Goal: Book appointment/travel/reservation

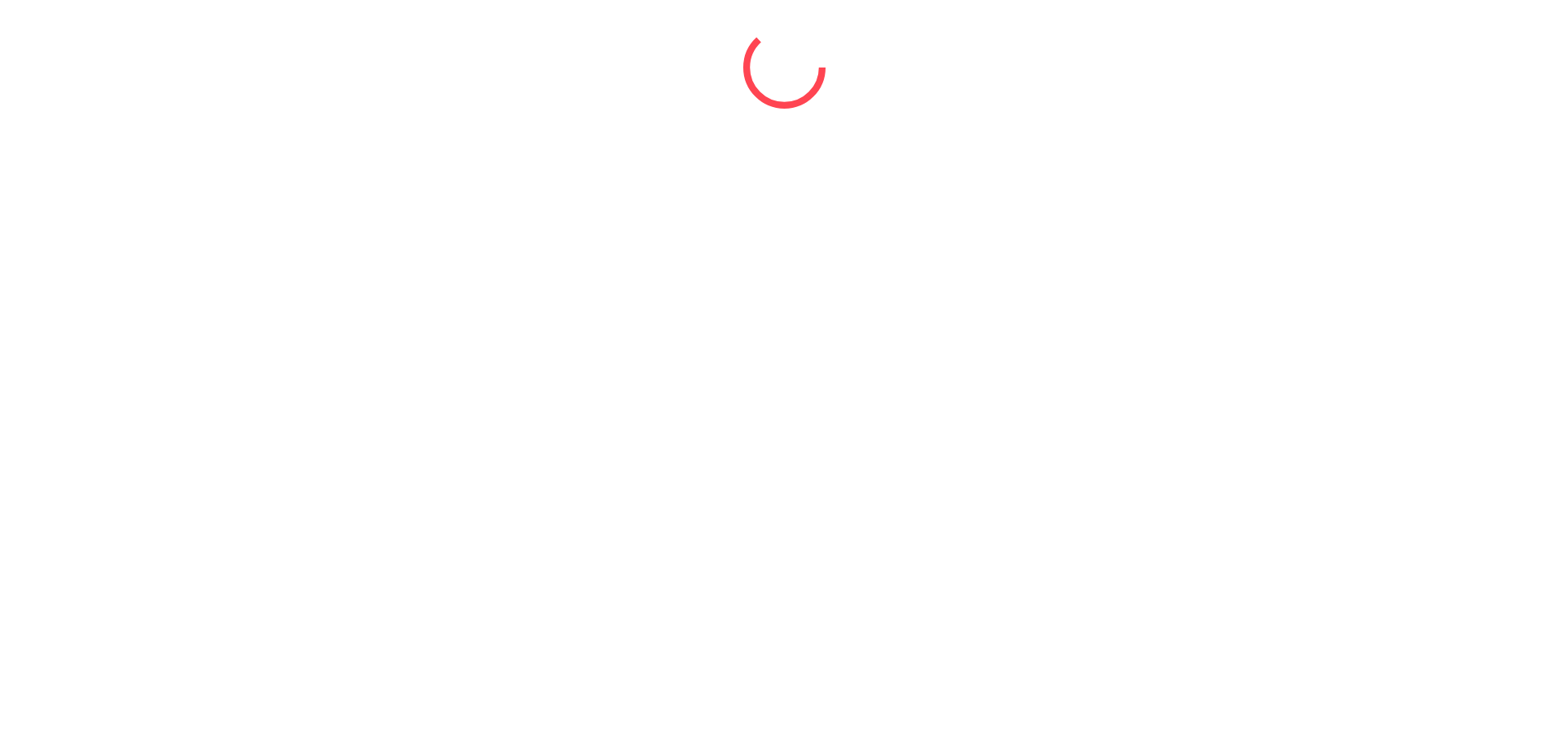
select select "*"
select select "****"
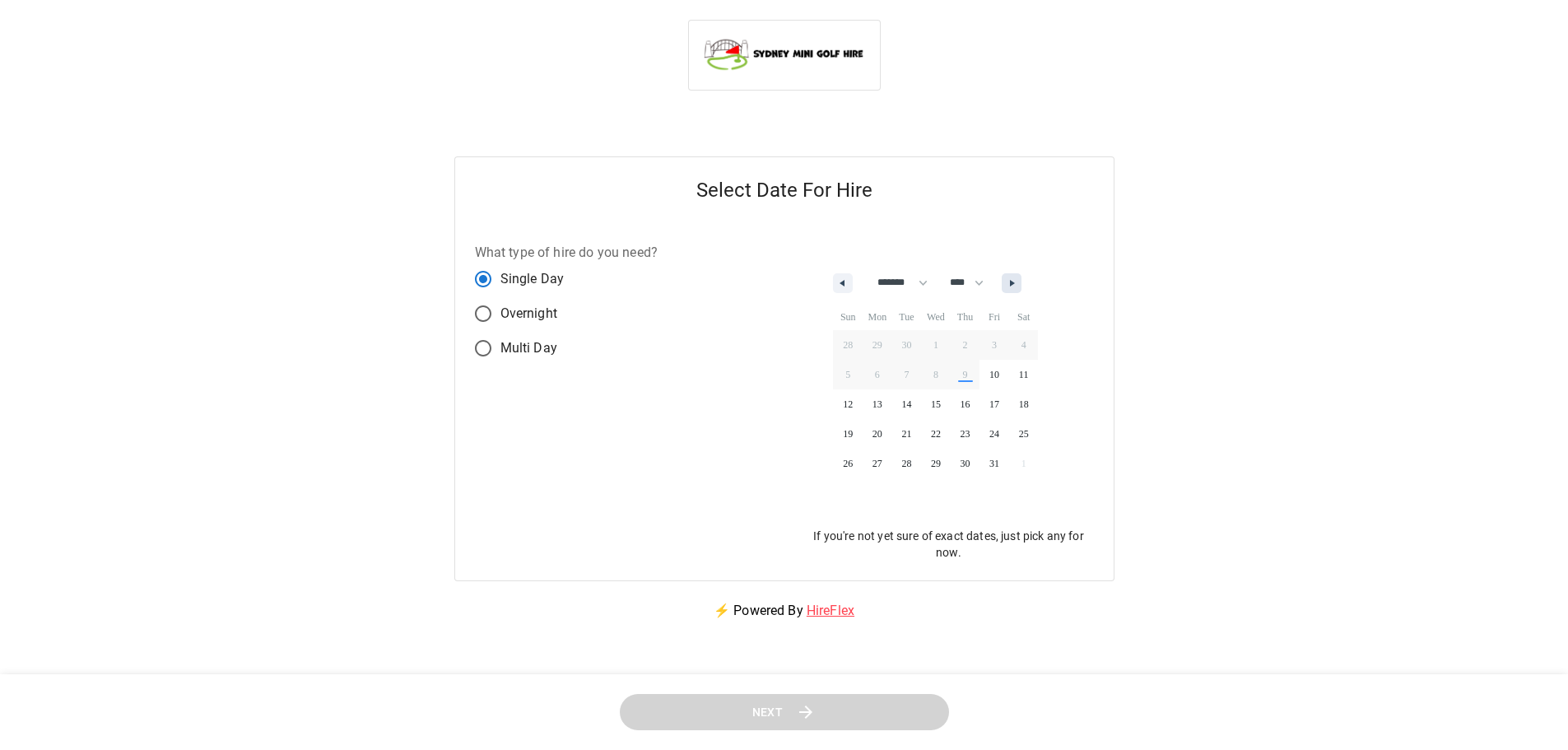
click at [1018, 287] on icon "button" at bounding box center [1013, 283] width 8 height 6
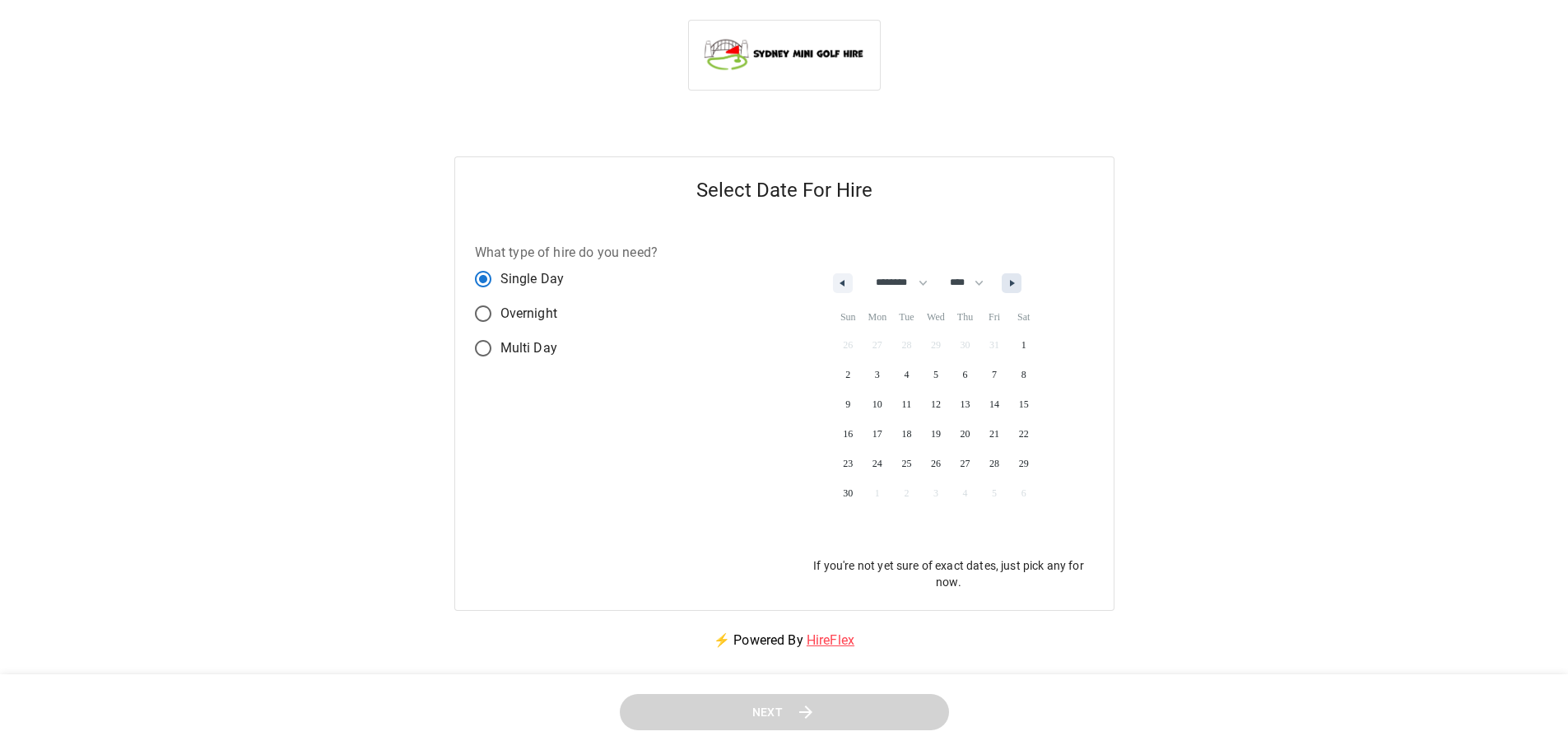
click at [1018, 287] on icon "button" at bounding box center [1013, 283] width 8 height 6
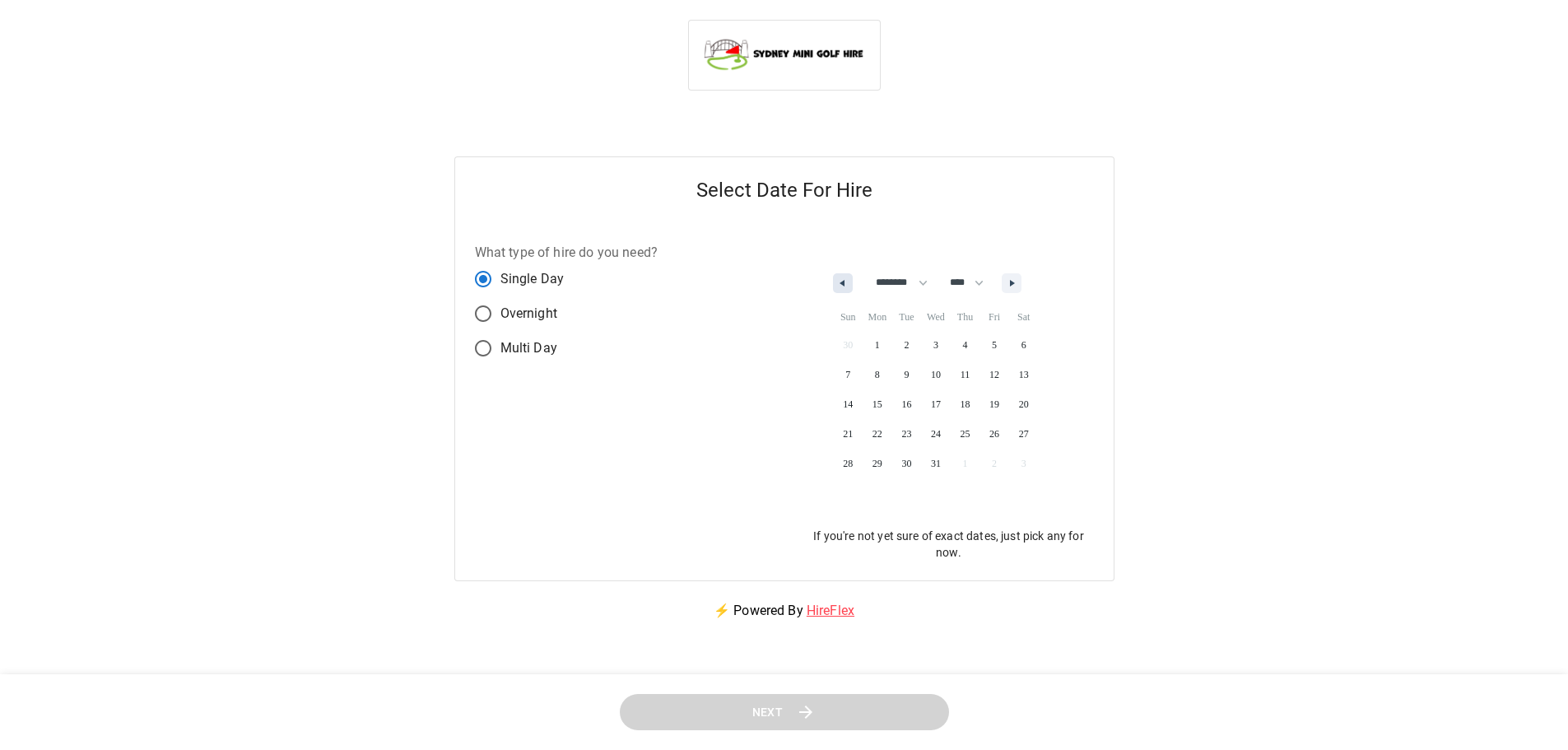
click at [846, 282] on button "button" at bounding box center [842, 282] width 19 height 19
select select "**"
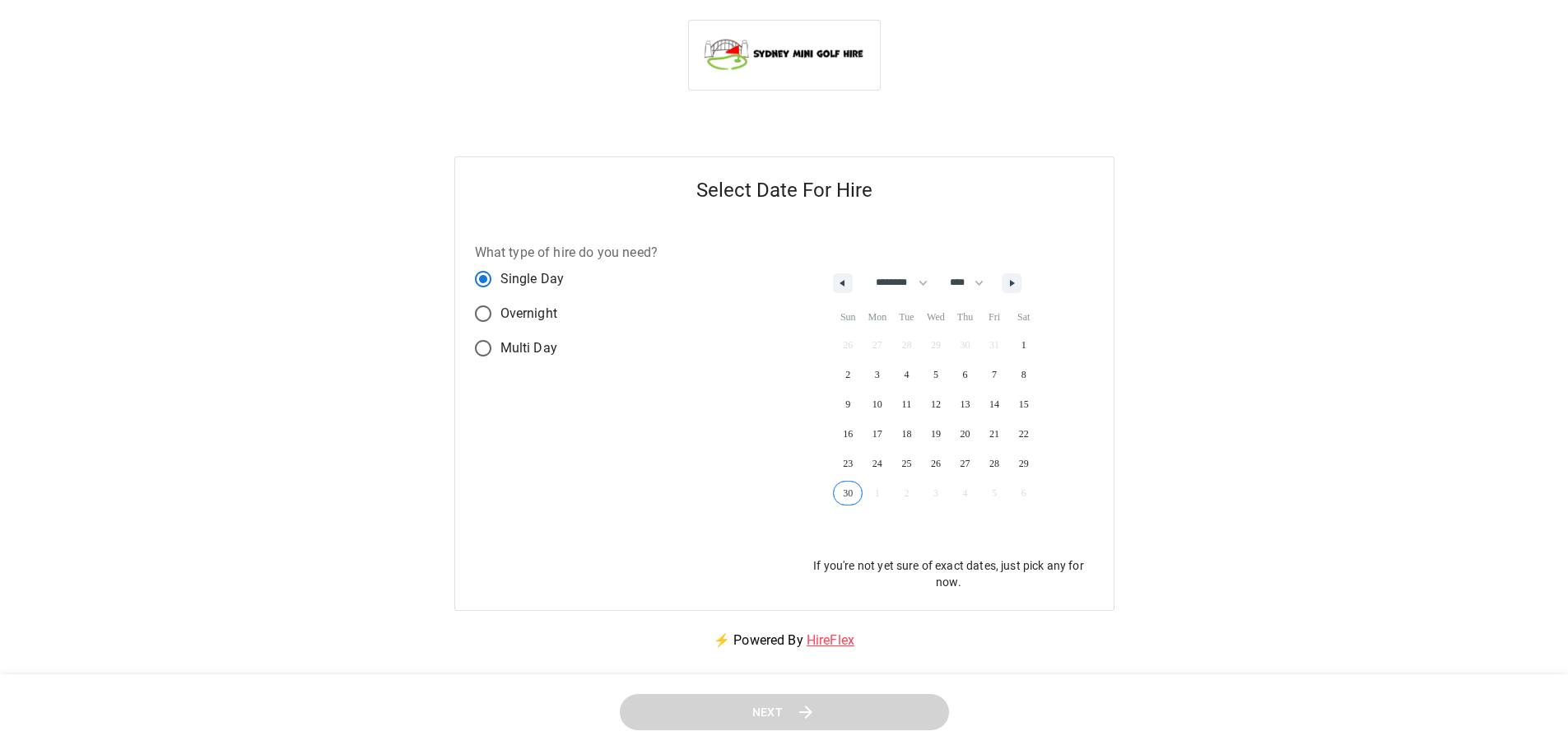
click at [838, 492] on span "30" at bounding box center [848, 493] width 30 height 21
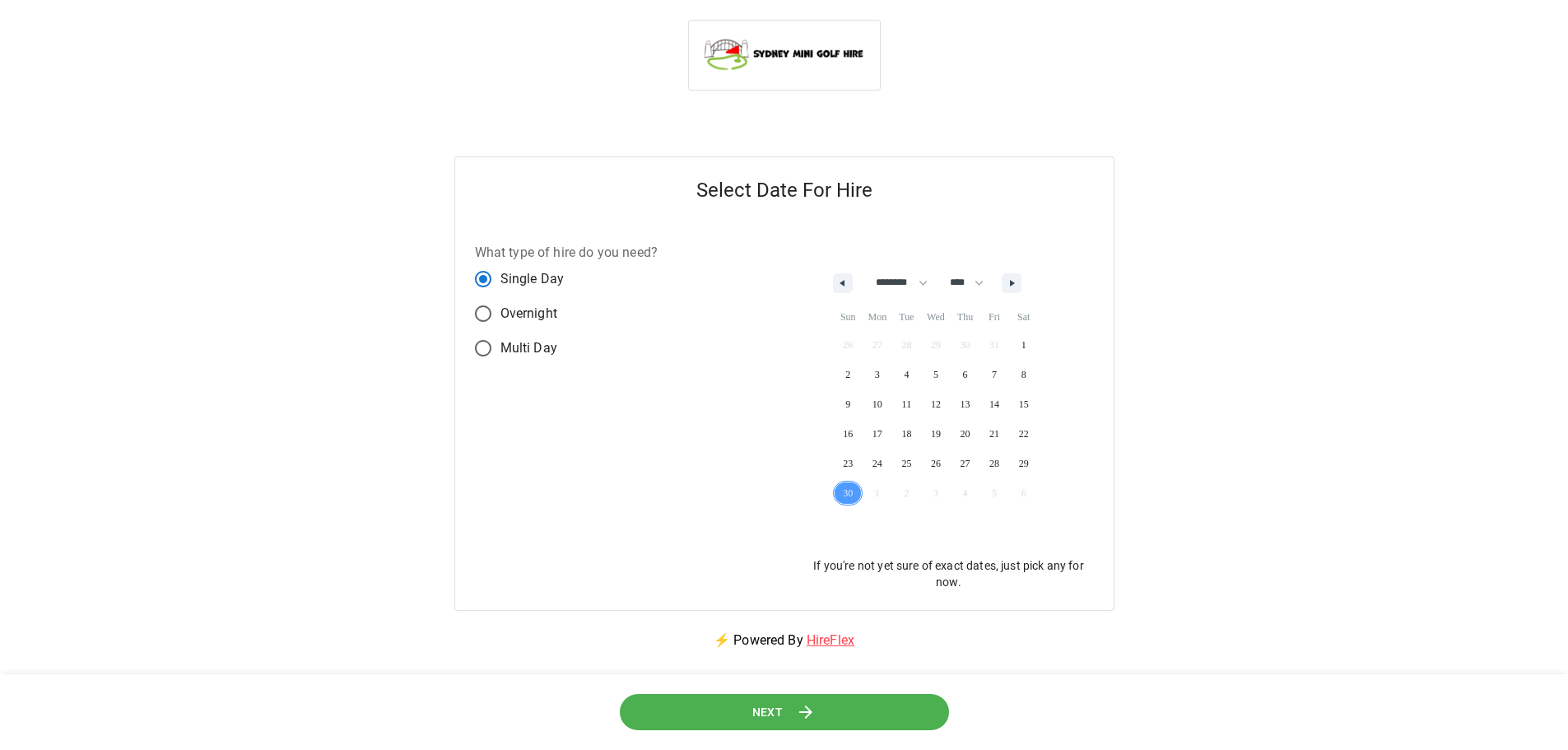
click at [777, 714] on span "Next" at bounding box center [768, 713] width 32 height 20
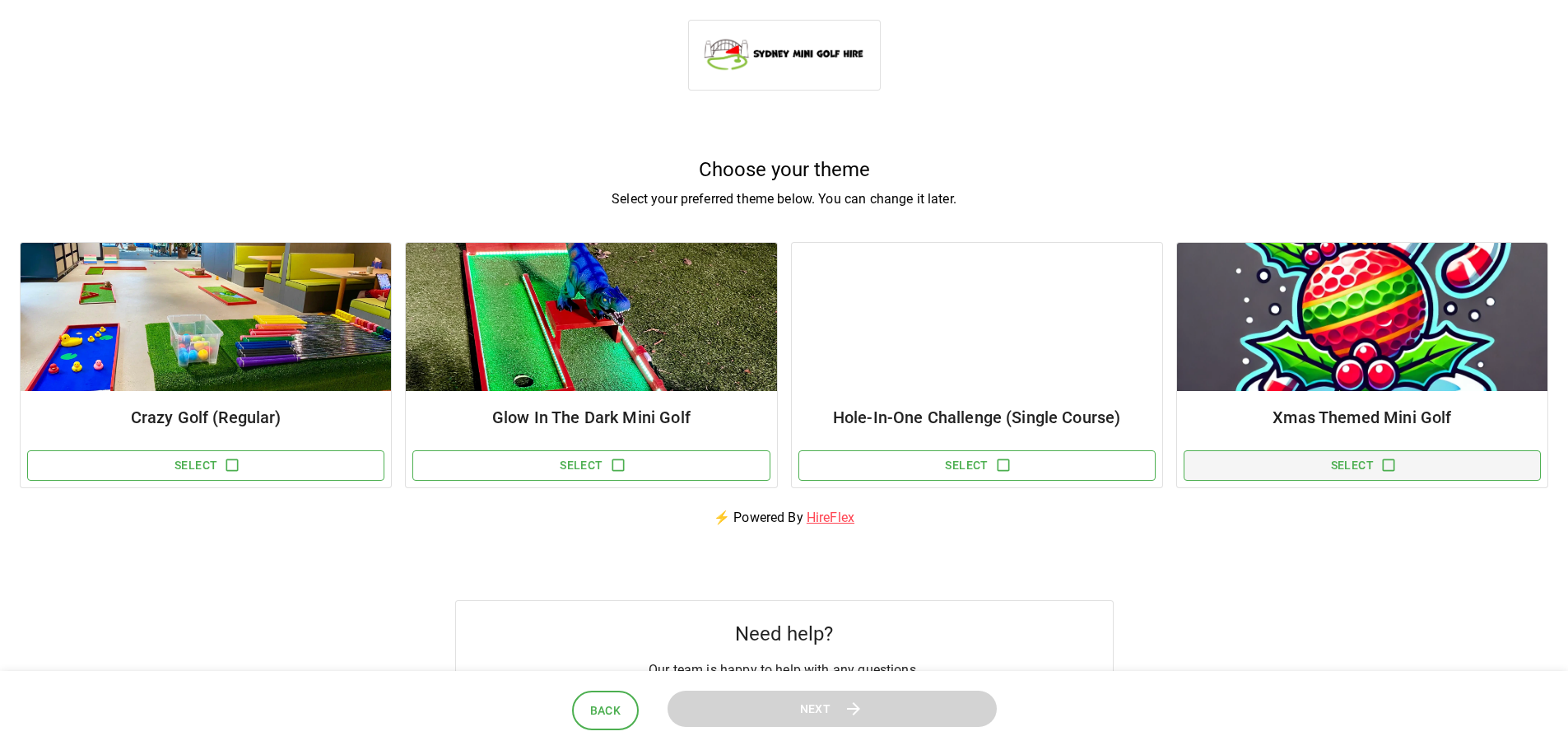
scroll to position [247, 0]
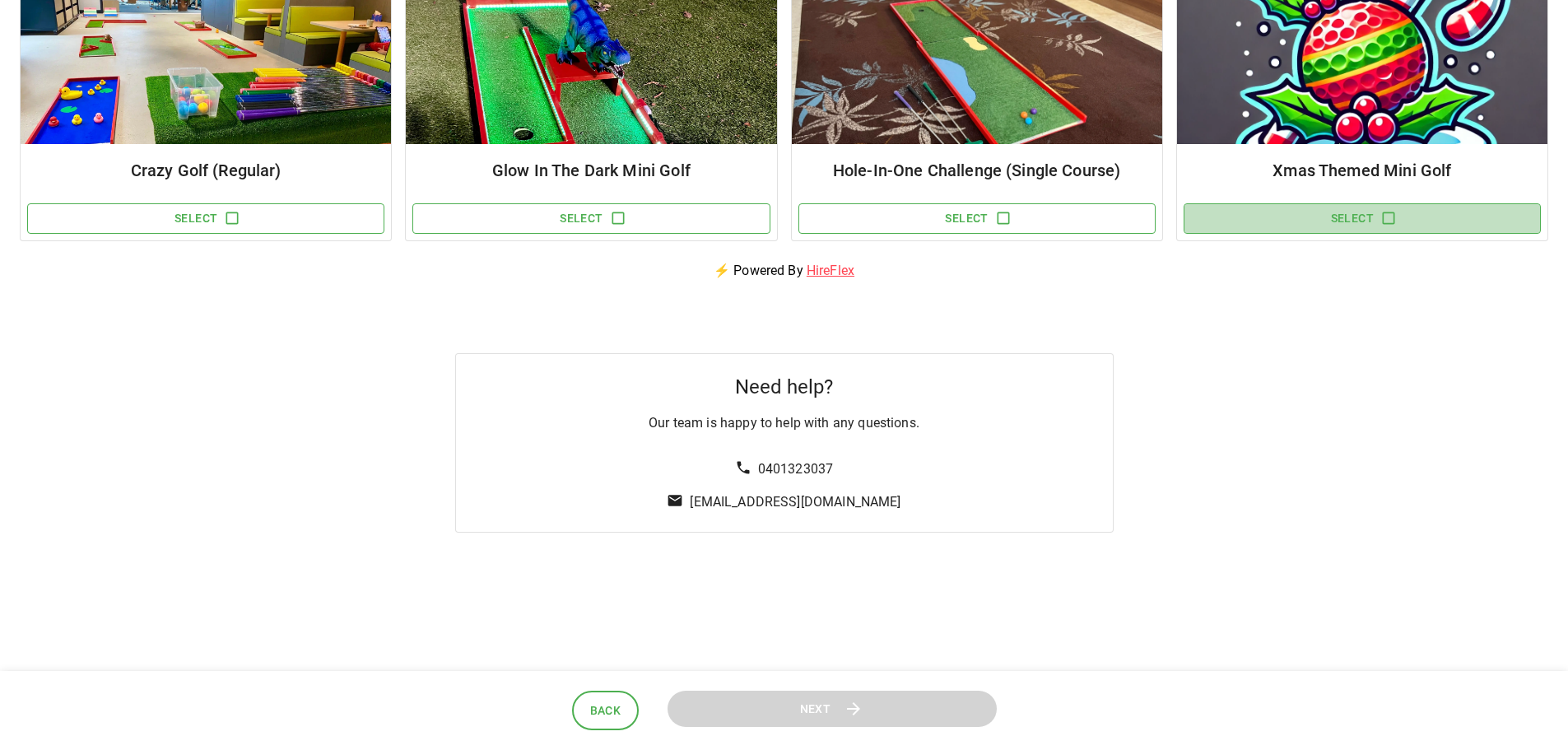
click at [1431, 223] on button "Select" at bounding box center [1361, 218] width 357 height 31
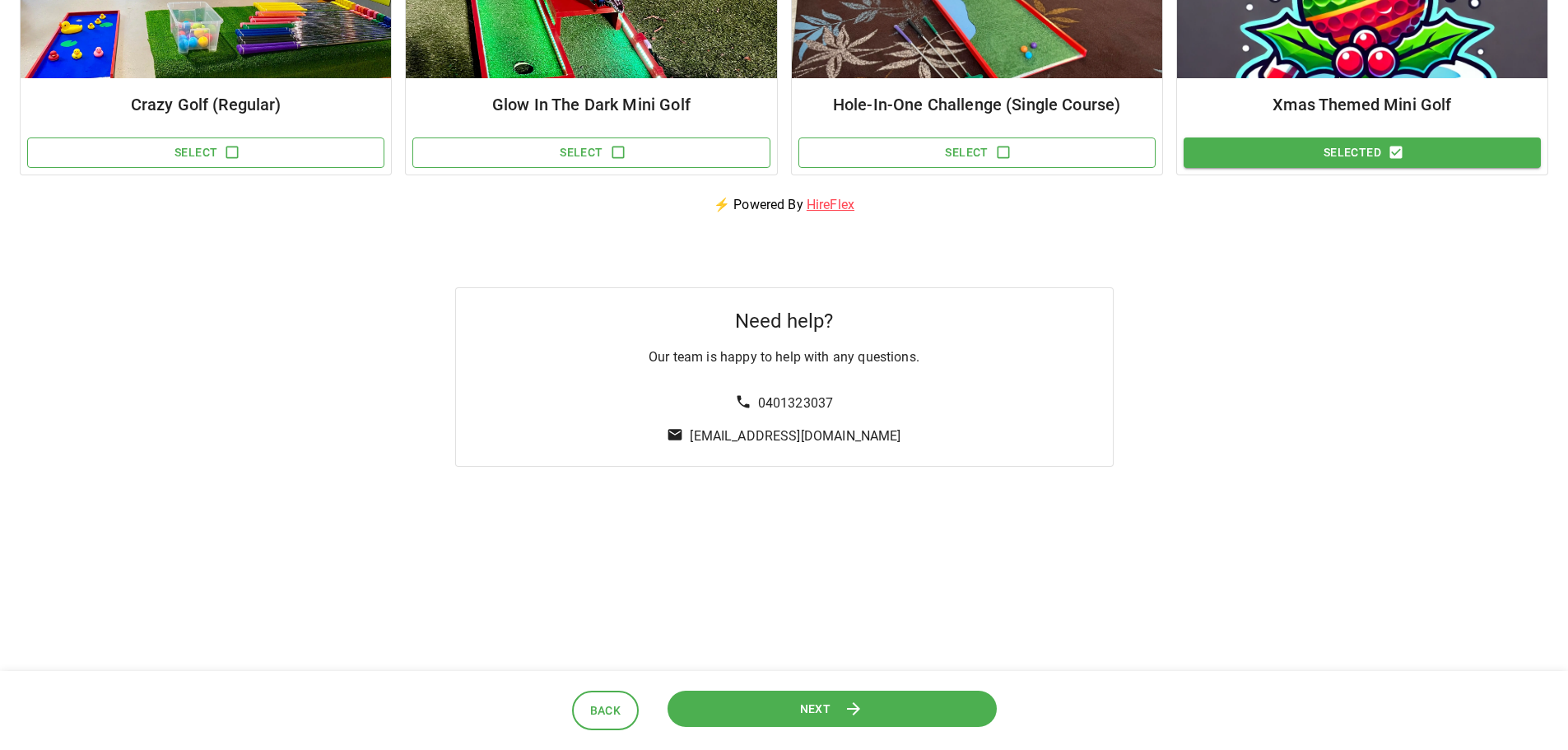
click at [804, 703] on span "Next" at bounding box center [815, 708] width 32 height 20
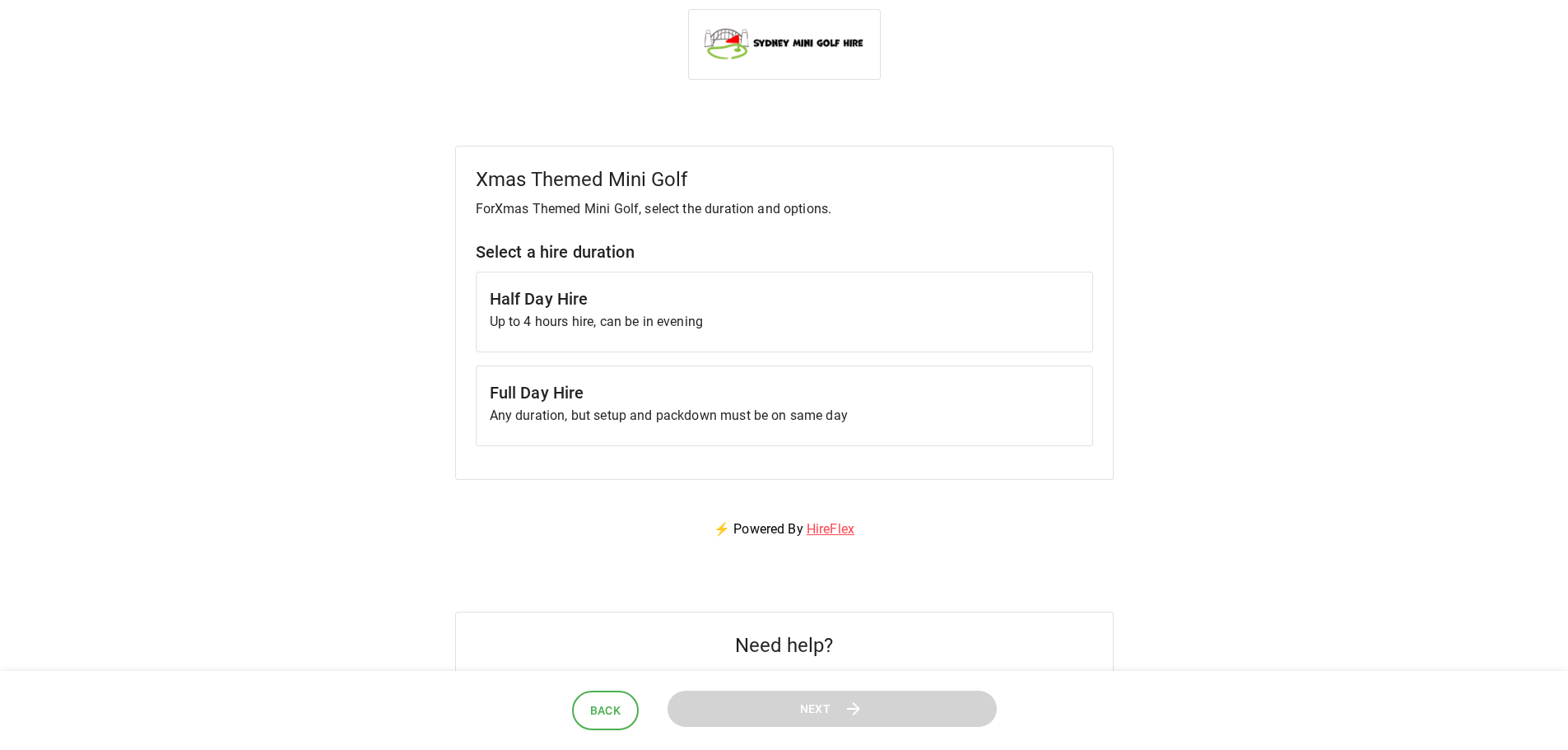
scroll to position [0, 0]
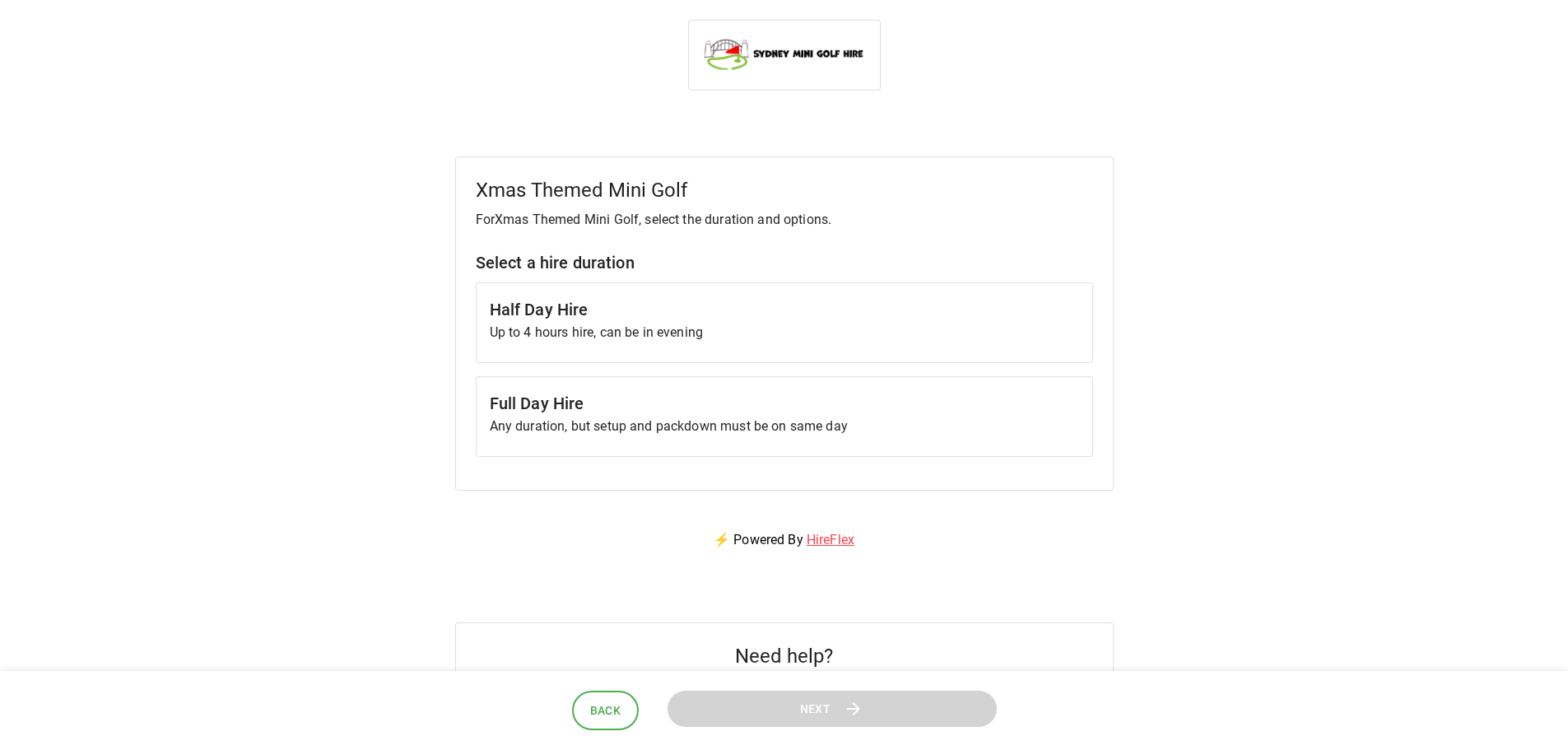
click at [742, 422] on p "Any duration, but setup and packdown must be on same day" at bounding box center [784, 426] width 589 height 19
